Goal: Navigation & Orientation: Locate item on page

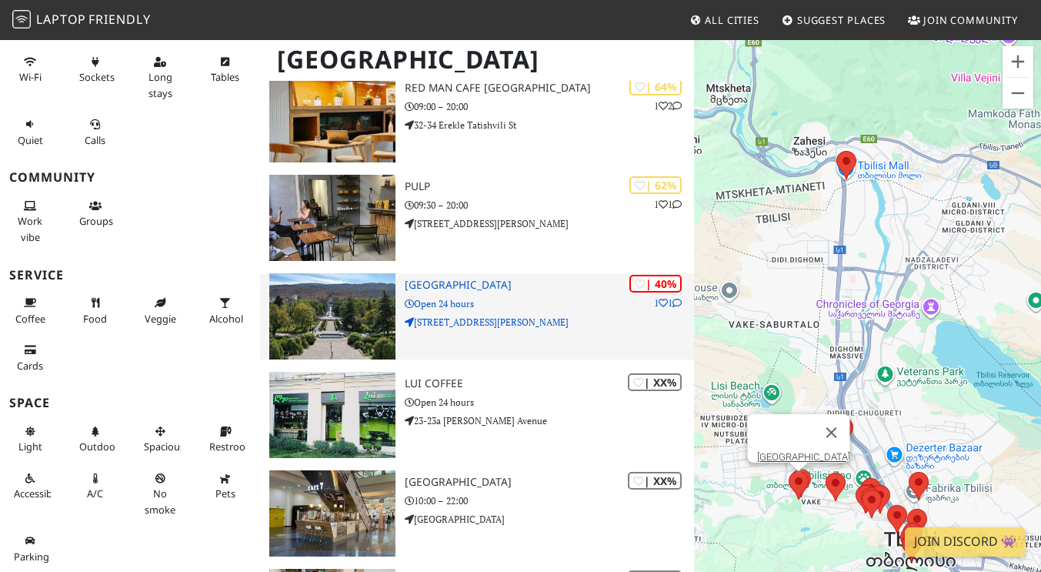
scroll to position [1095, 0]
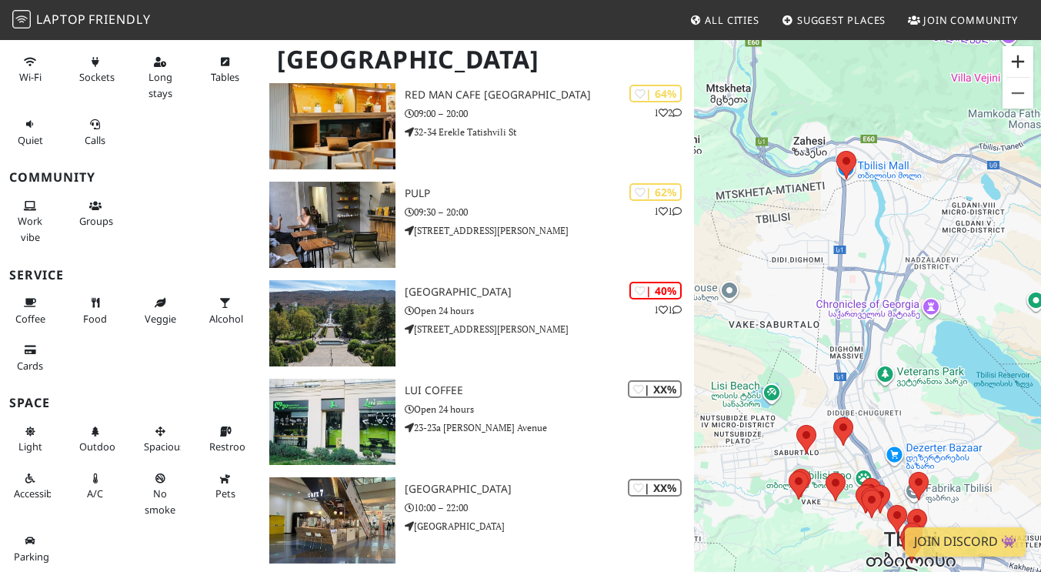
click at [1022, 62] on button "Zoom in" at bounding box center [1018, 61] width 31 height 31
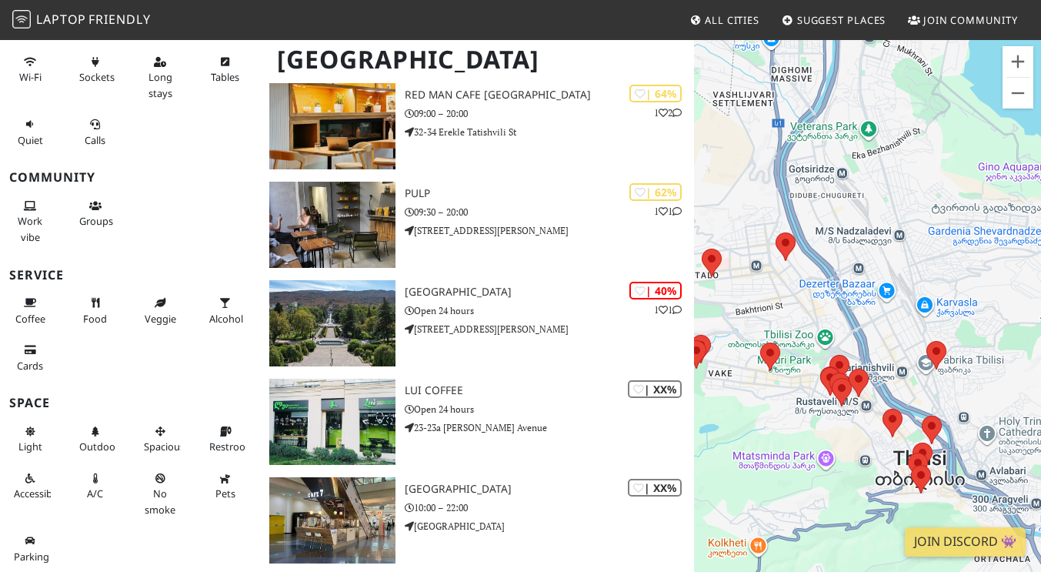
drag, startPoint x: 873, startPoint y: 441, endPoint x: 833, endPoint y: 115, distance: 328.6
click at [833, 115] on div at bounding box center [867, 324] width 347 height 572
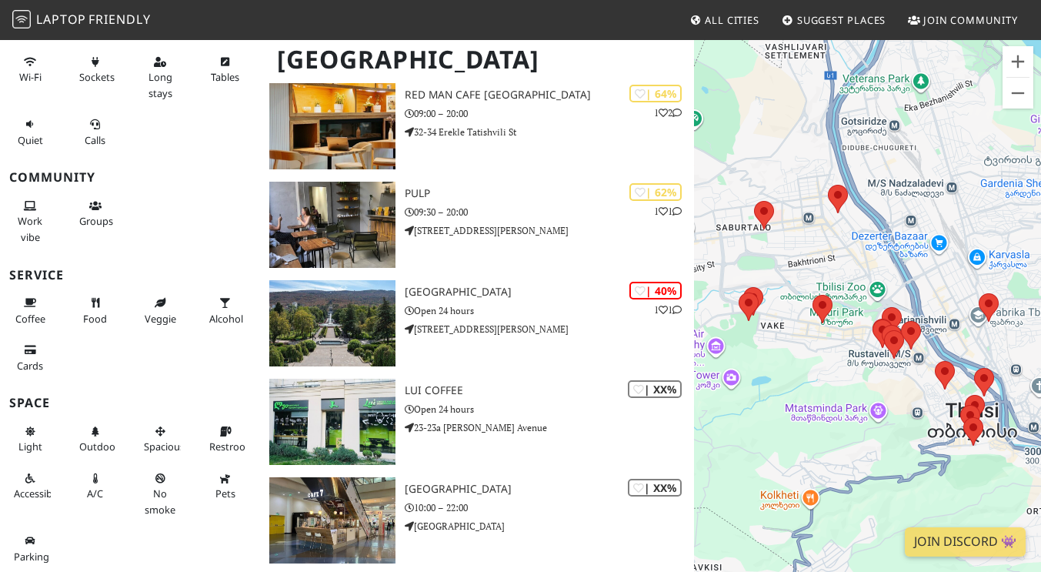
drag, startPoint x: 886, startPoint y: 265, endPoint x: 939, endPoint y: 221, distance: 68.9
click at [939, 221] on div at bounding box center [867, 324] width 347 height 572
click at [1020, 62] on button "Zoom in" at bounding box center [1018, 61] width 31 height 31
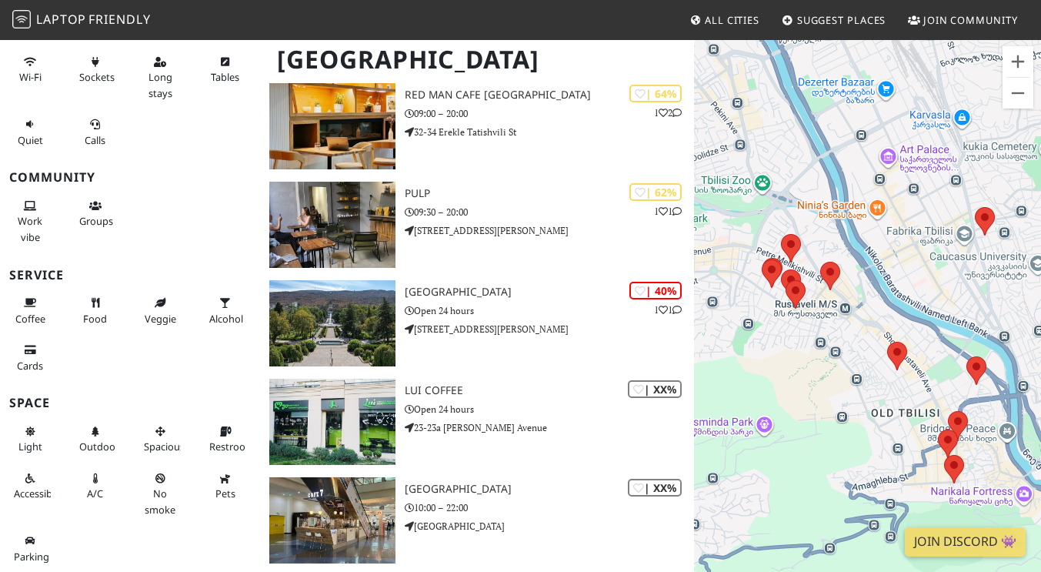
drag, startPoint x: 857, startPoint y: 373, endPoint x: 719, endPoint y: 285, distance: 163.3
click at [719, 285] on div at bounding box center [867, 324] width 347 height 572
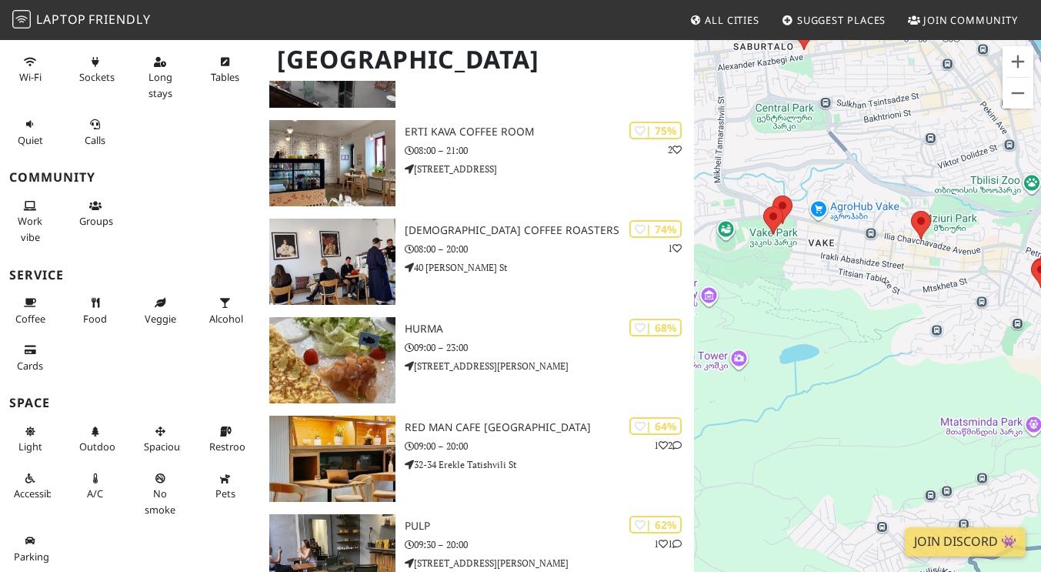
scroll to position [762, 0]
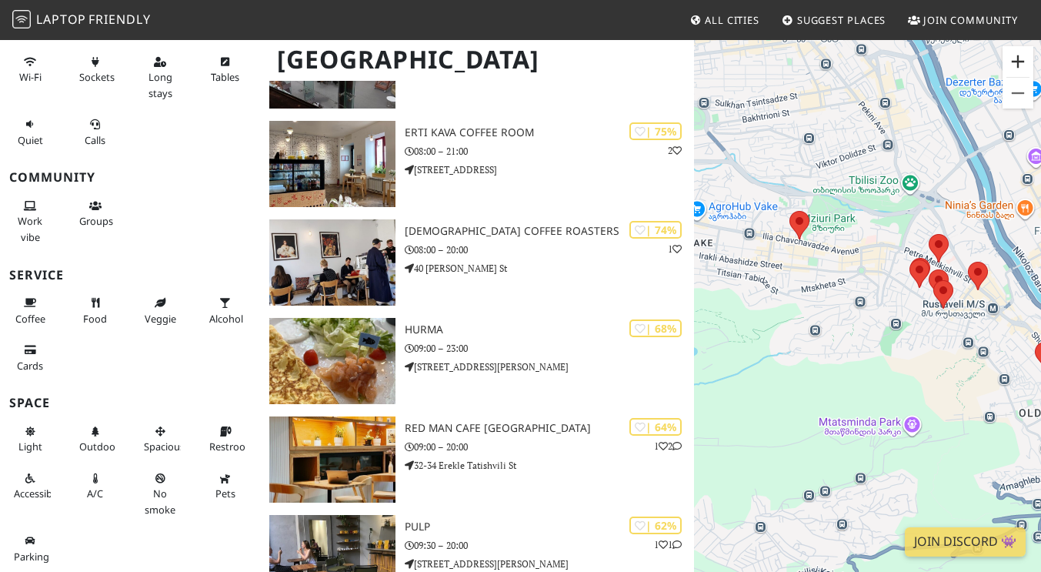
click at [1020, 55] on button "Zoom in" at bounding box center [1018, 61] width 31 height 31
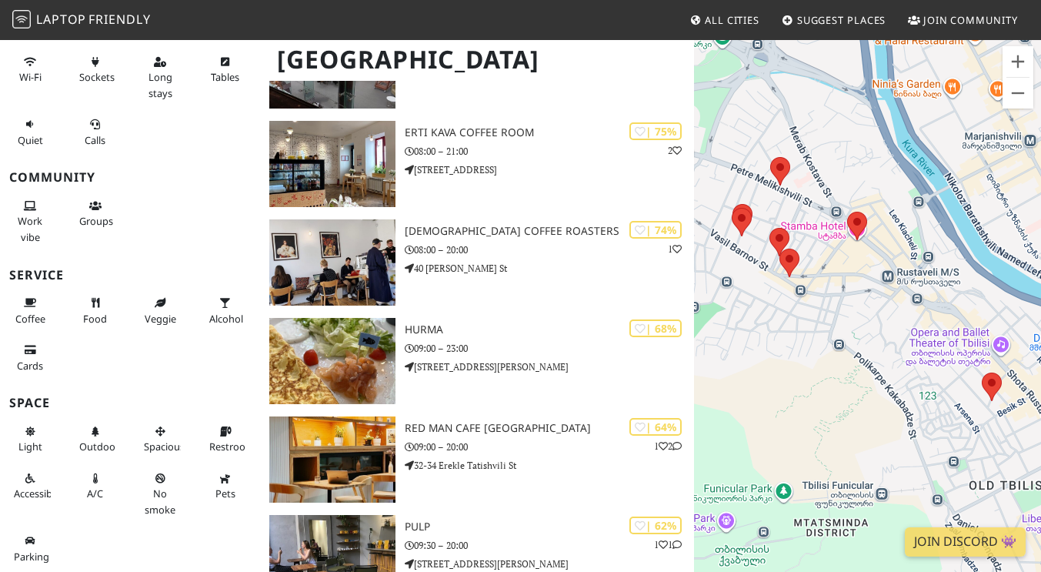
drag, startPoint x: 996, startPoint y: 342, endPoint x: 763, endPoint y: 325, distance: 233.8
click at [763, 325] on div at bounding box center [867, 324] width 347 height 572
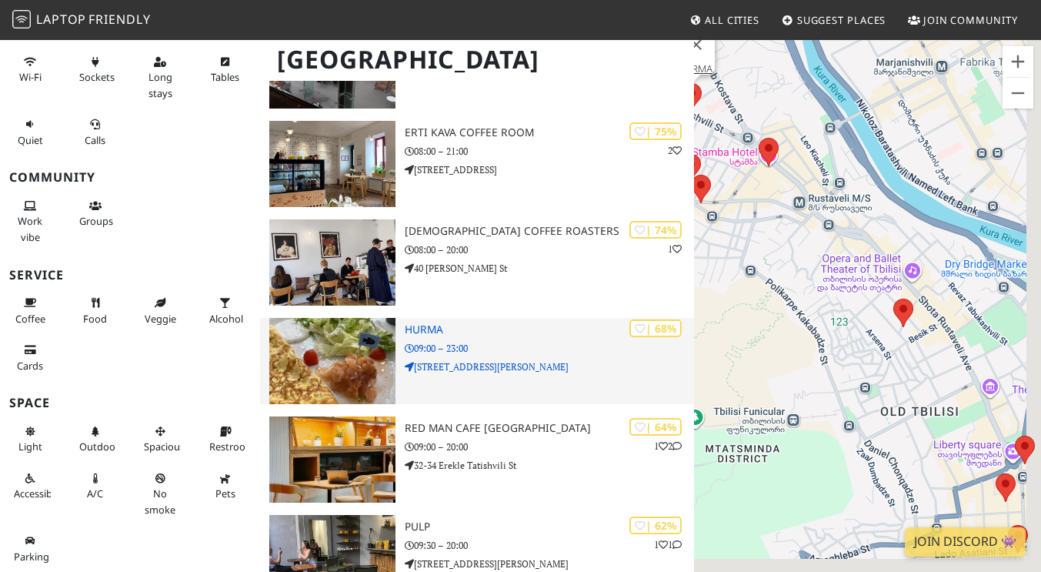
drag, startPoint x: 809, startPoint y: 390, endPoint x: 681, endPoint y: 313, distance: 149.8
click at [681, 313] on div "[GEOGRAPHIC_DATA] Filters My Places Liked Productivity Wi-Fi Sockets Long stays…" at bounding box center [520, 277] width 1041 height 2000
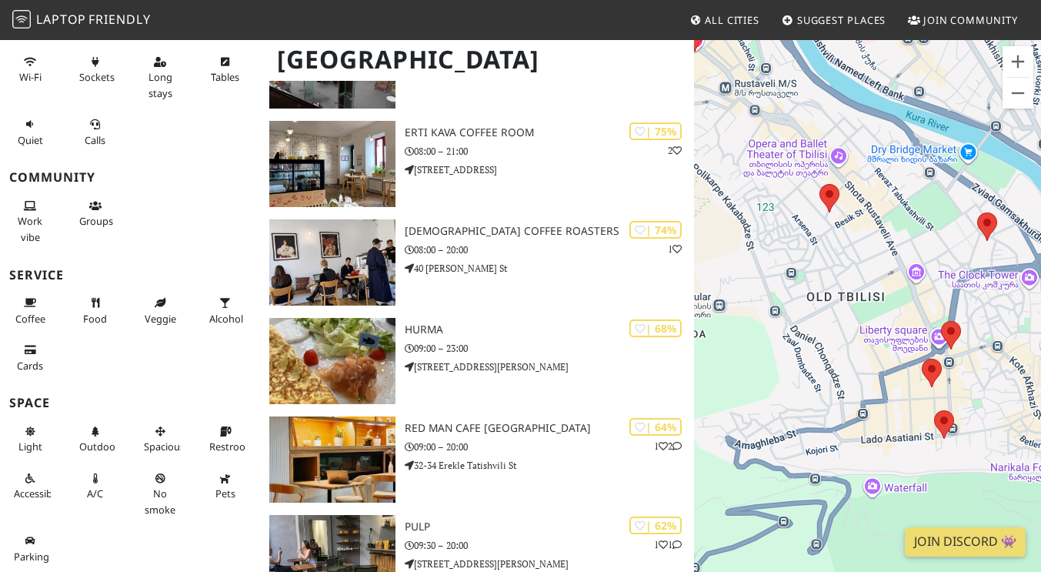
drag, startPoint x: 934, startPoint y: 416, endPoint x: 776, endPoint y: 229, distance: 244.6
click at [776, 229] on div at bounding box center [867, 324] width 347 height 572
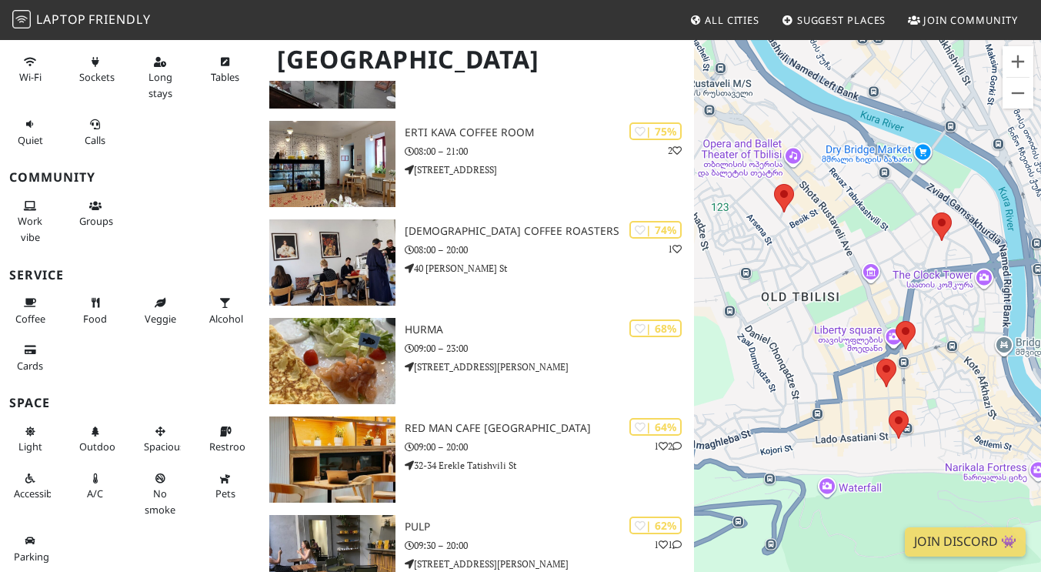
click at [870, 408] on div at bounding box center [867, 324] width 347 height 572
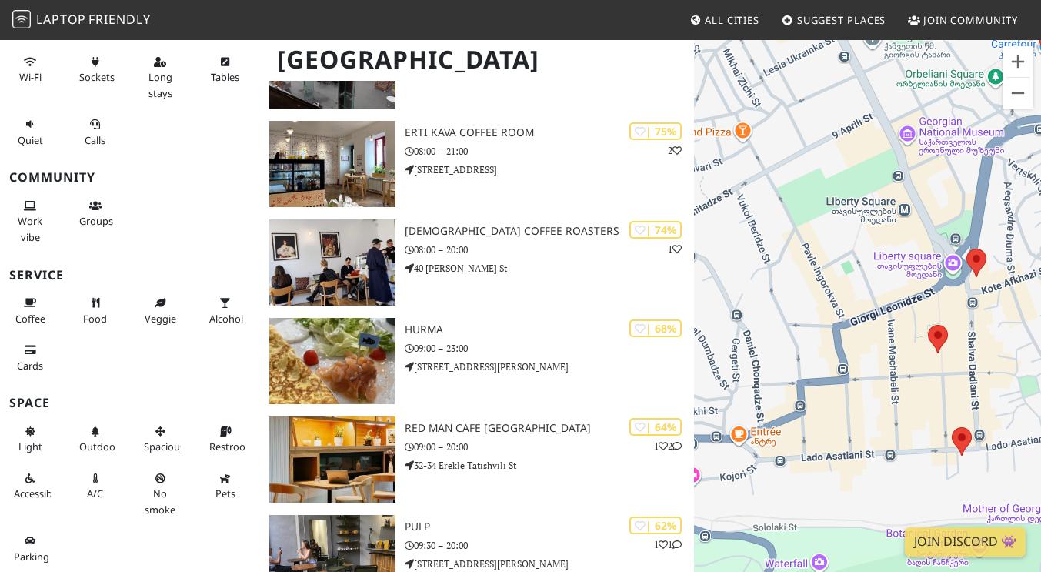
drag, startPoint x: 854, startPoint y: 408, endPoint x: 876, endPoint y: 386, distance: 31.6
click at [876, 386] on div at bounding box center [867, 324] width 347 height 572
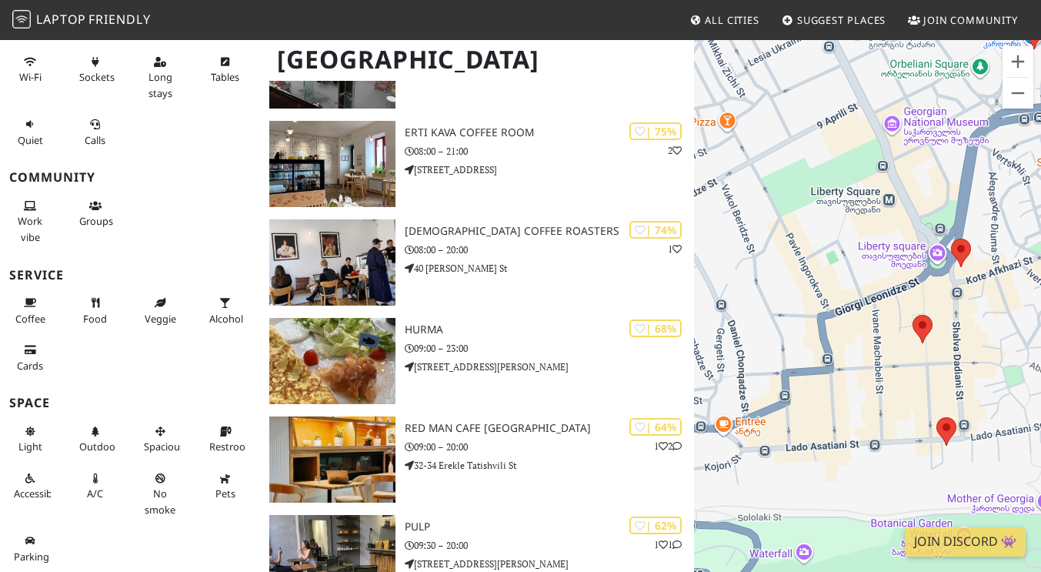
click at [876, 386] on div at bounding box center [867, 324] width 347 height 572
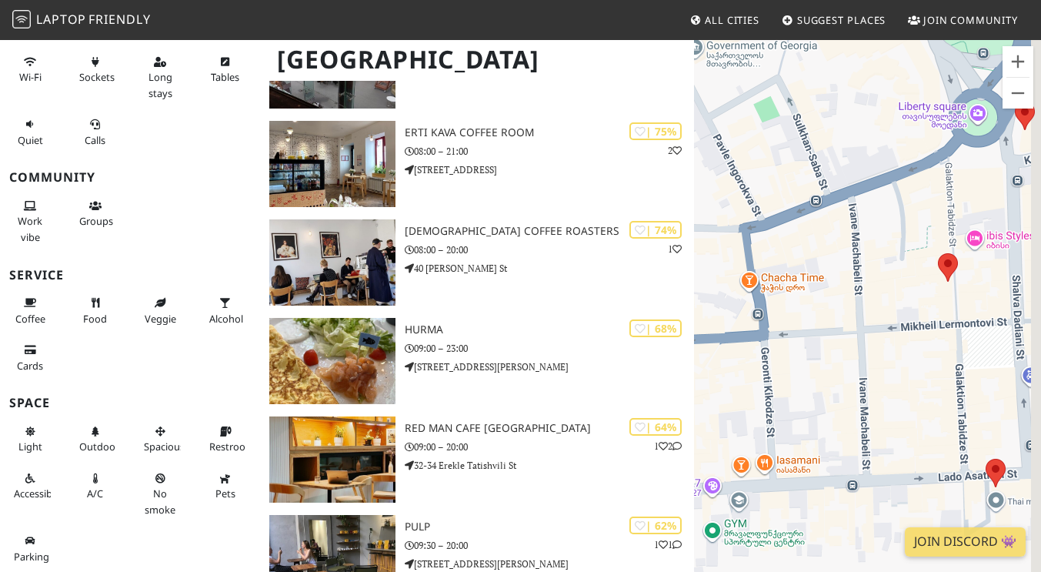
drag, startPoint x: 844, startPoint y: 388, endPoint x: 825, endPoint y: 368, distance: 27.8
click at [825, 368] on div at bounding box center [867, 324] width 347 height 572
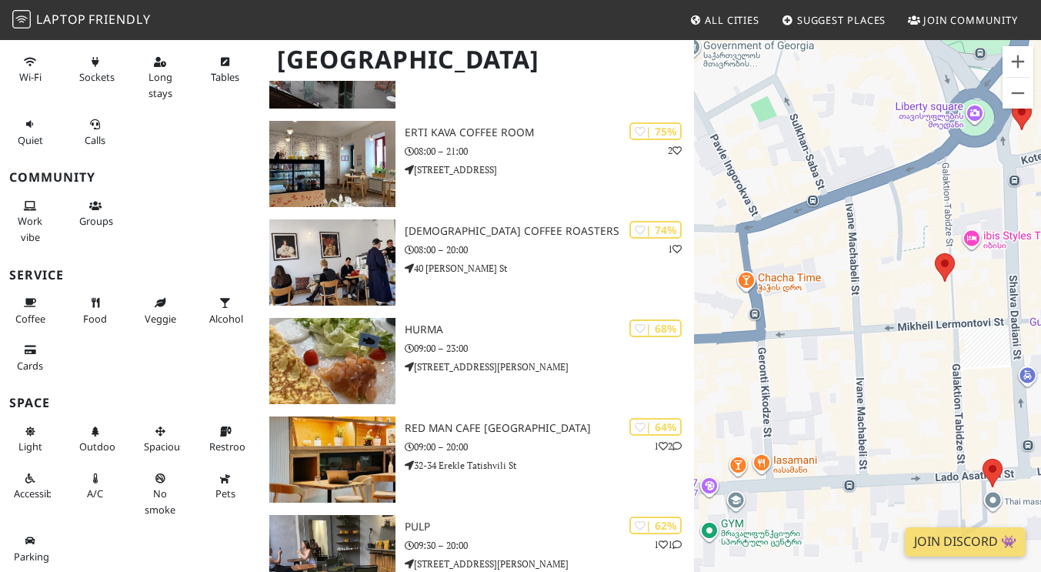
click at [825, 368] on div at bounding box center [867, 324] width 347 height 572
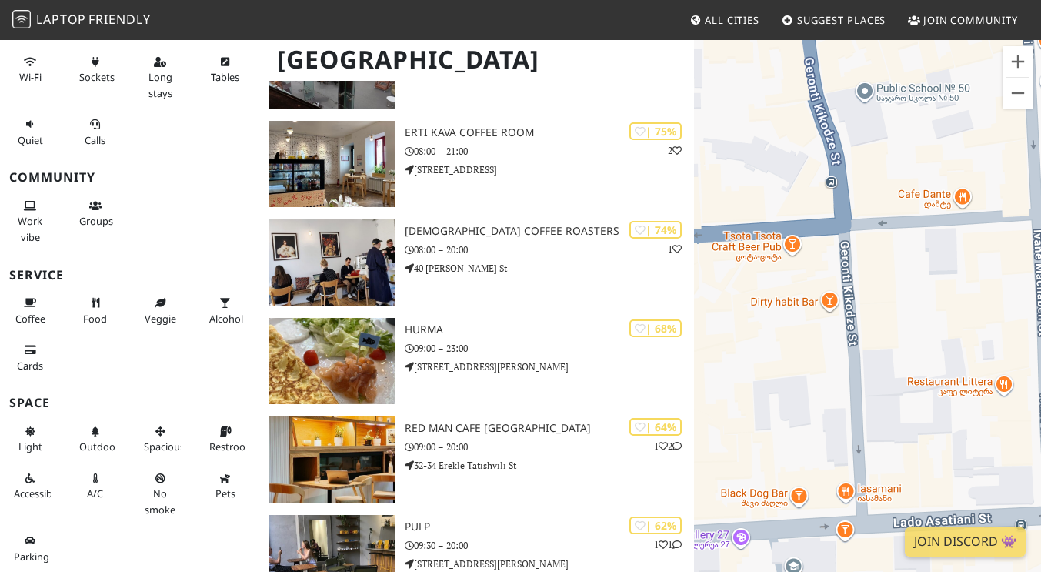
drag, startPoint x: 764, startPoint y: 406, endPoint x: 913, endPoint y: 327, distance: 169.0
click at [913, 327] on div at bounding box center [867, 324] width 347 height 572
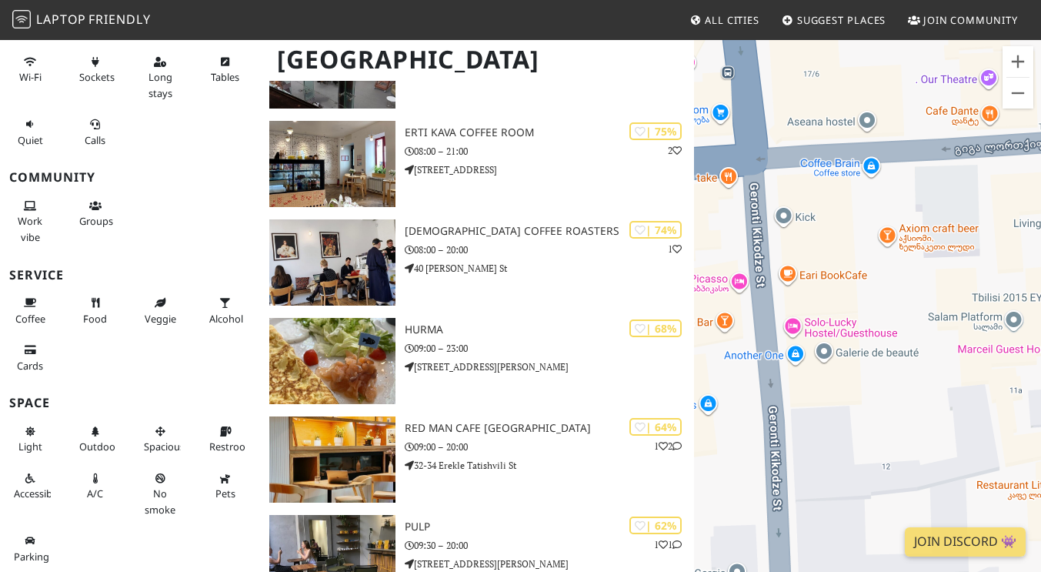
drag, startPoint x: 890, startPoint y: 365, endPoint x: 866, endPoint y: 404, distance: 46.3
click at [866, 404] on div at bounding box center [867, 324] width 347 height 572
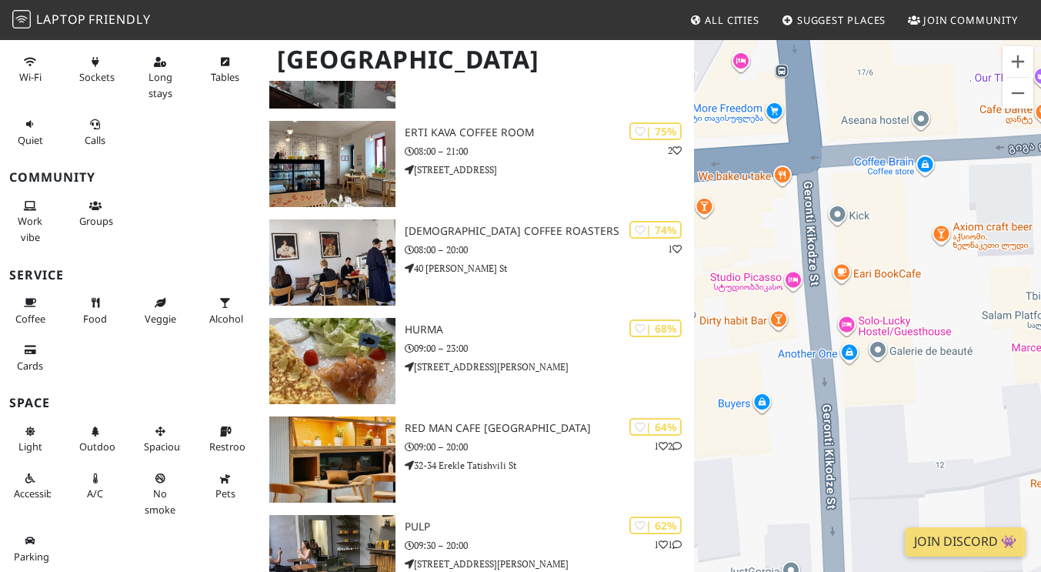
drag, startPoint x: 828, startPoint y: 237, endPoint x: 883, endPoint y: 235, distance: 55.4
click at [883, 235] on div at bounding box center [867, 324] width 347 height 572
